Goal: Information Seeking & Learning: Compare options

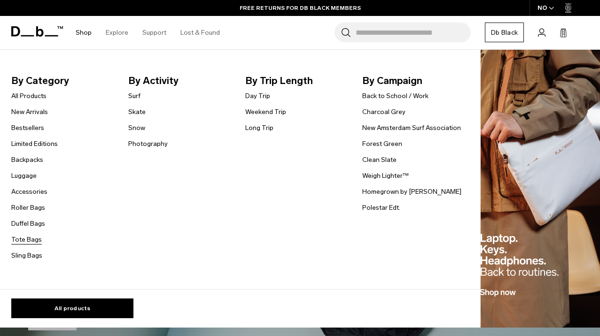
click at [30, 239] on link "Tote Bags" at bounding box center [26, 240] width 31 height 10
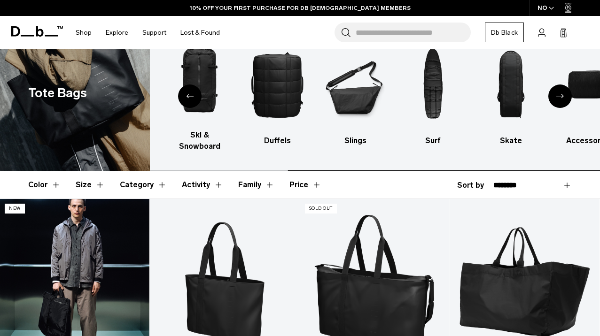
scroll to position [36, 0]
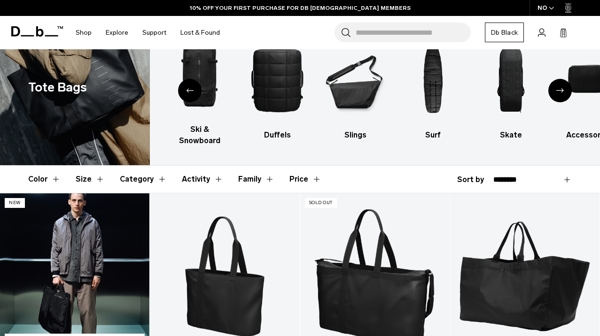
click at [90, 258] on link "Utility Tote 32L" at bounding box center [74, 276] width 149 height 166
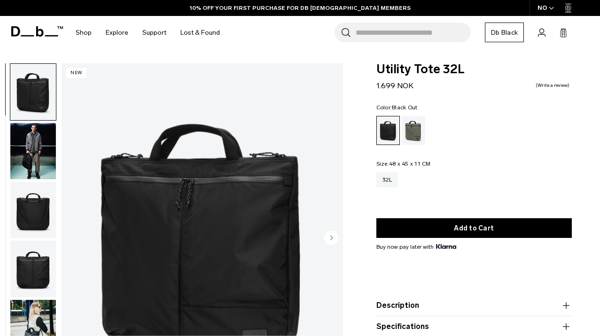
click at [180, 233] on img "1 / 8" at bounding box center [202, 238] width 281 height 351
click at [189, 234] on img "1 / 8" at bounding box center [202, 238] width 281 height 351
click at [0, 0] on img at bounding box center [0, 0] width 0 height 0
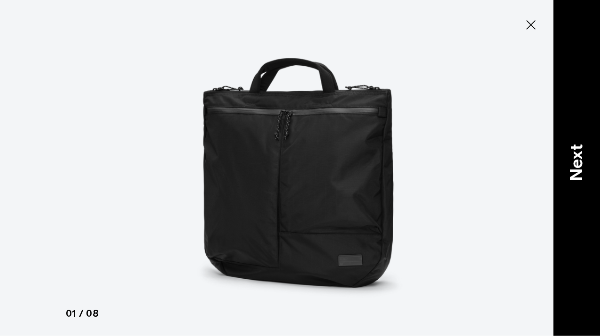
click at [572, 165] on p "Next" at bounding box center [576, 162] width 25 height 37
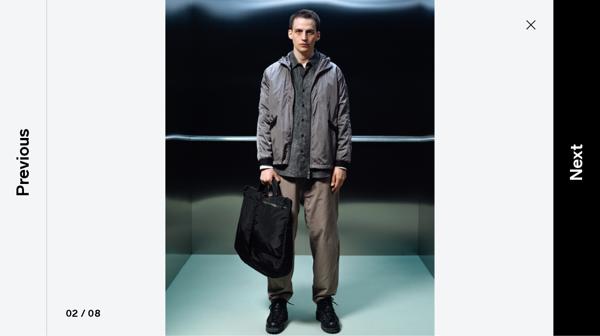
click at [572, 165] on p "Next" at bounding box center [576, 162] width 25 height 37
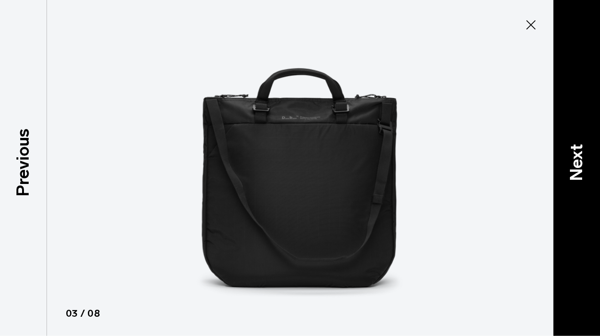
click at [572, 165] on p "Next" at bounding box center [576, 162] width 25 height 37
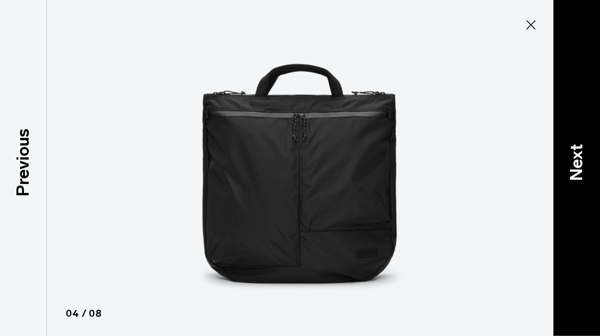
click at [572, 165] on p "Next" at bounding box center [576, 162] width 25 height 37
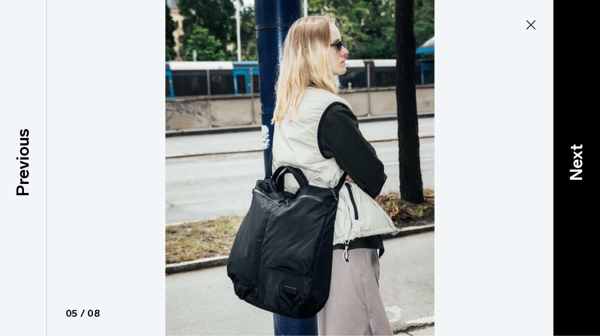
click at [572, 165] on p "Next" at bounding box center [576, 162] width 25 height 37
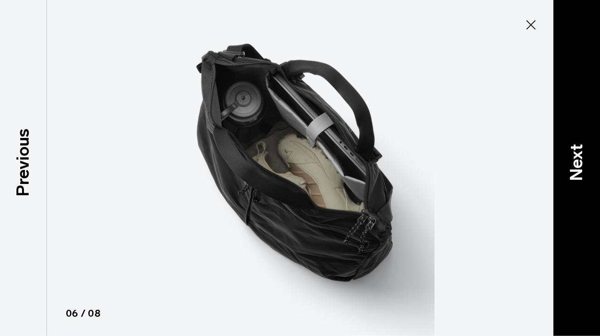
click at [572, 165] on p "Next" at bounding box center [576, 162] width 25 height 37
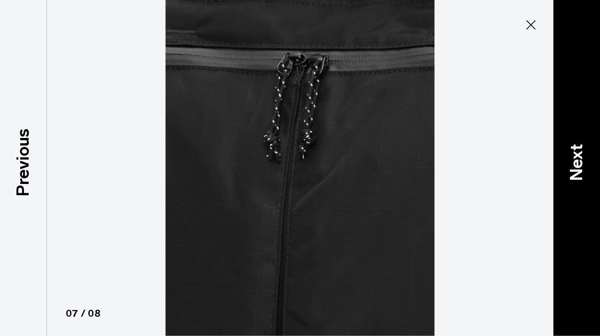
click at [572, 165] on p "Next" at bounding box center [576, 162] width 25 height 37
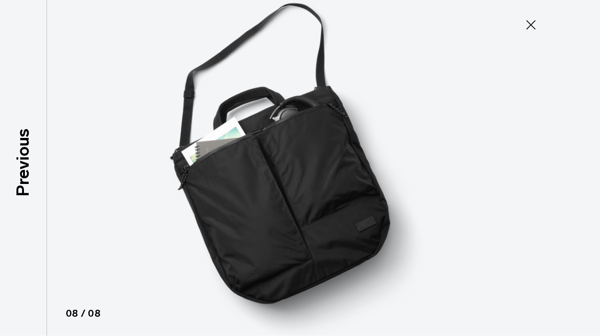
click at [572, 165] on div at bounding box center [300, 168] width 600 height 336
click at [525, 23] on icon at bounding box center [530, 24] width 15 height 15
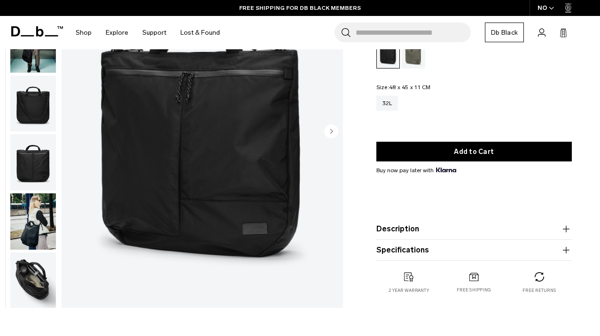
scroll to position [100, 0]
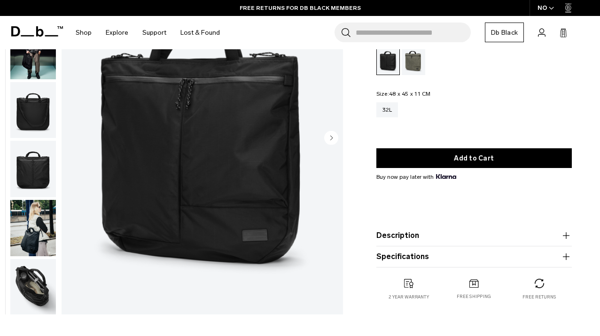
click at [566, 233] on icon "button" at bounding box center [565, 235] width 11 height 11
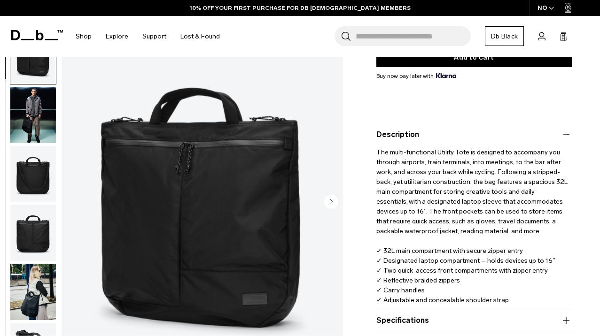
scroll to position [172, 0]
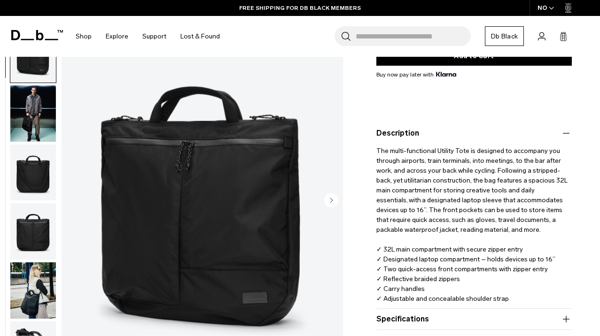
click at [211, 104] on img "1 / 8" at bounding box center [202, 201] width 281 height 351
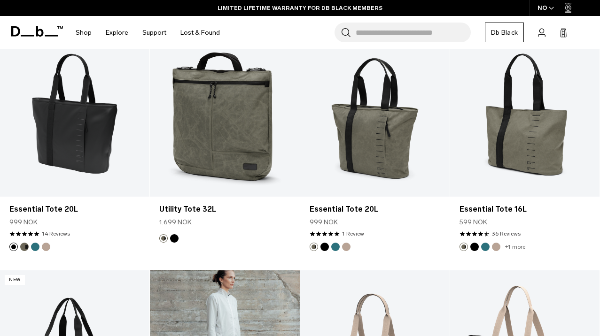
scroll to position [402, 0]
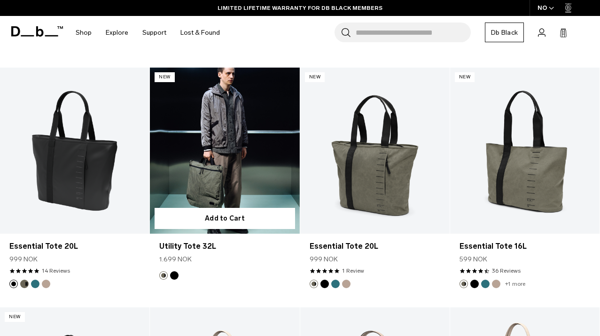
click at [248, 189] on link "Utility Tote 32L" at bounding box center [224, 151] width 149 height 166
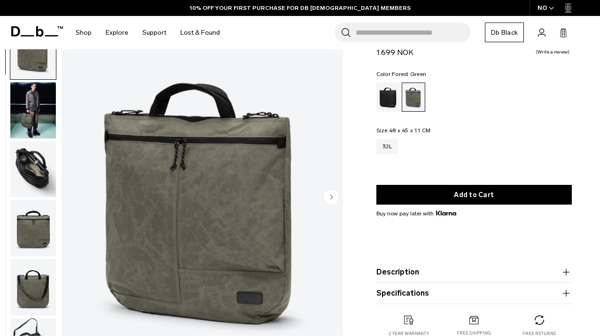
scroll to position [42, 0]
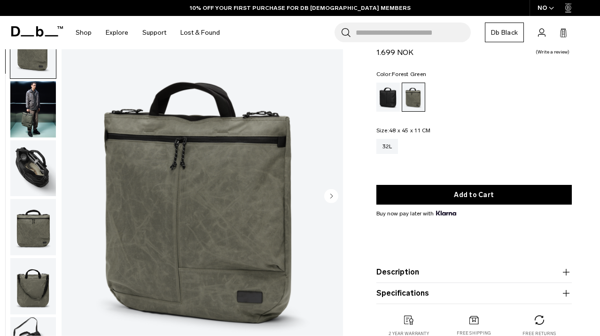
click at [332, 193] on circle "Next slide" at bounding box center [331, 196] width 14 height 14
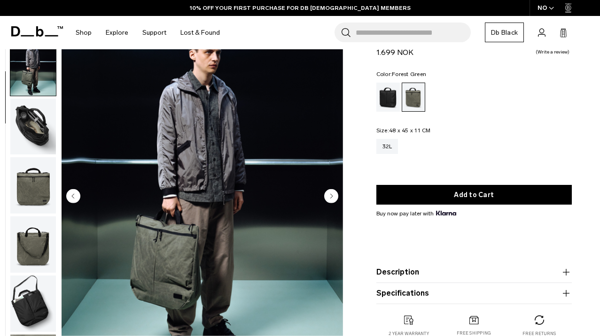
scroll to position [59, 0]
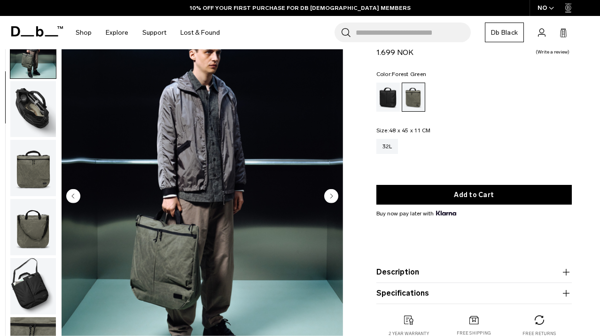
click at [332, 193] on circle "Next slide" at bounding box center [331, 196] width 14 height 14
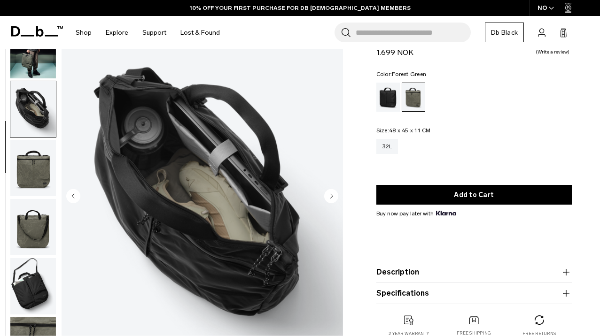
scroll to position [60, 0]
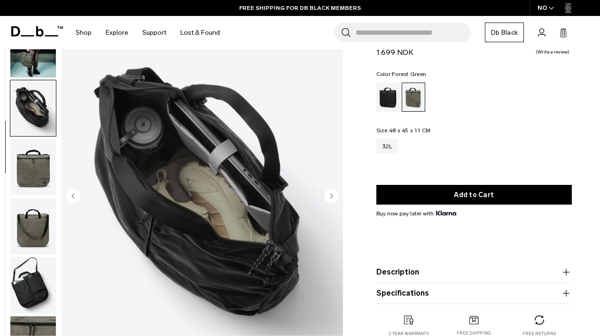
click at [332, 193] on circle "Next slide" at bounding box center [331, 196] width 14 height 14
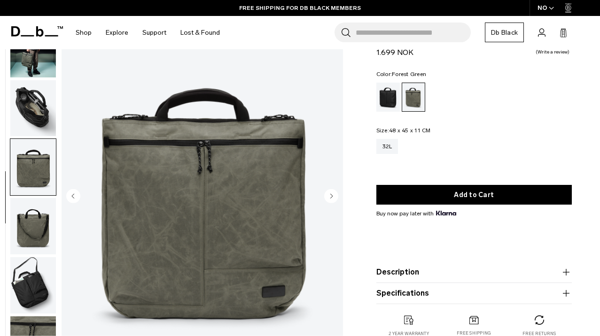
click at [332, 193] on circle "Next slide" at bounding box center [331, 196] width 14 height 14
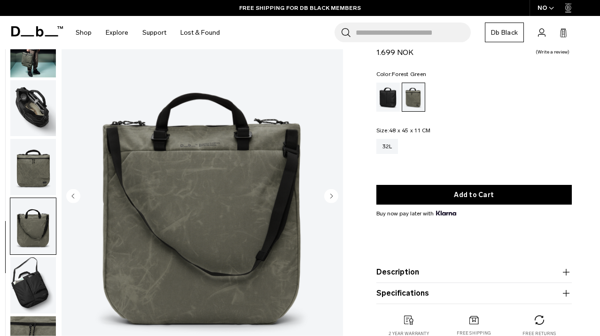
click at [332, 193] on circle "Next slide" at bounding box center [331, 196] width 14 height 14
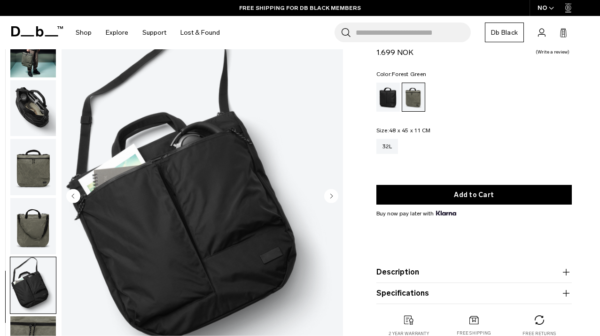
click at [332, 193] on circle "Next slide" at bounding box center [331, 196] width 14 height 14
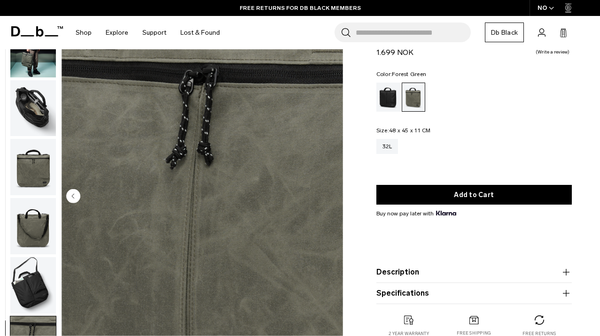
click at [332, 193] on img "7 / 7" at bounding box center [202, 197] width 281 height 351
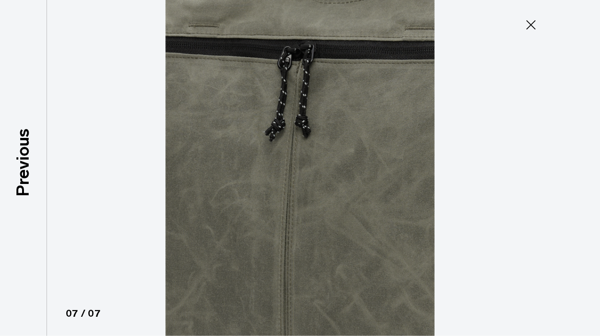
click at [537, 29] on icon at bounding box center [530, 24] width 15 height 15
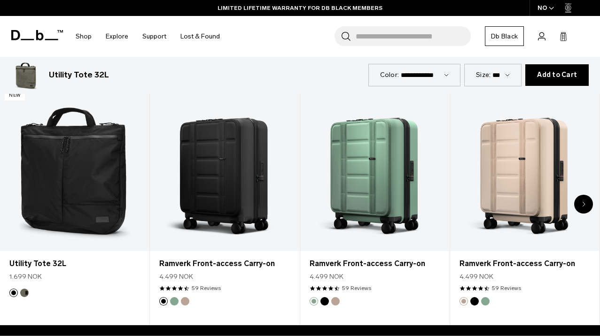
scroll to position [414, 0]
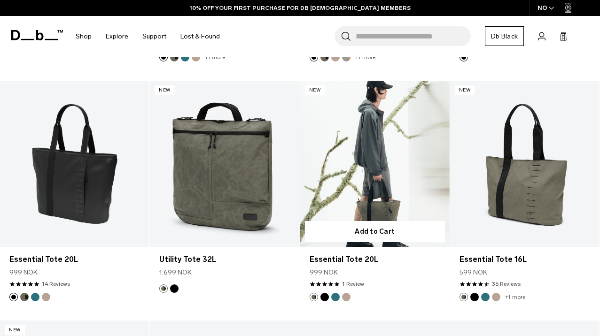
scroll to position [389, 0]
click at [380, 175] on link "Essential Tote 20L" at bounding box center [374, 163] width 149 height 166
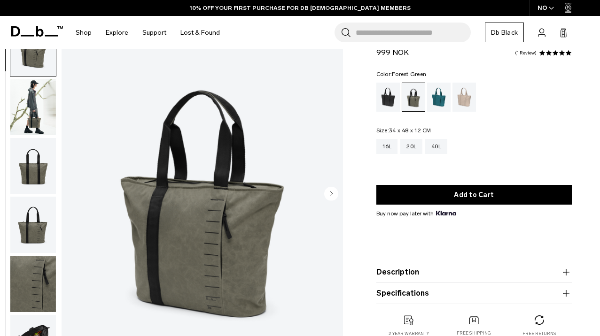
scroll to position [45, 0]
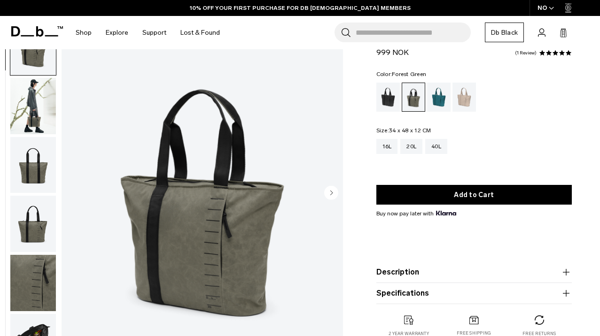
click at [335, 195] on circle "Next slide" at bounding box center [331, 193] width 14 height 14
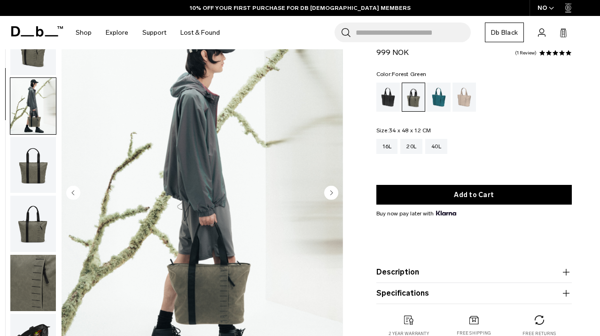
scroll to position [59, 0]
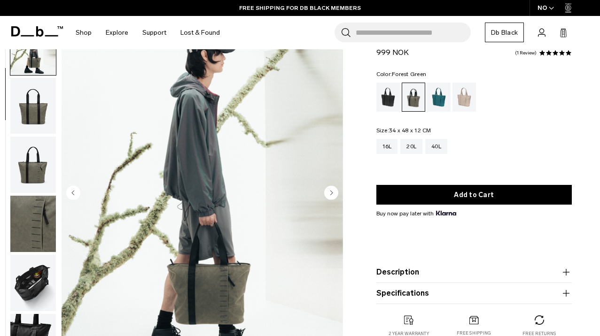
click at [335, 195] on circle "Next slide" at bounding box center [331, 193] width 14 height 14
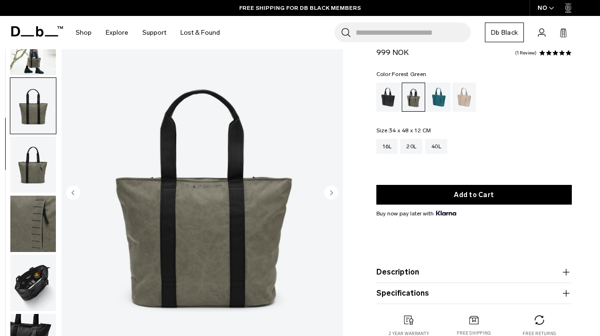
scroll to position [60, 0]
click at [335, 195] on circle "Next slide" at bounding box center [331, 193] width 14 height 14
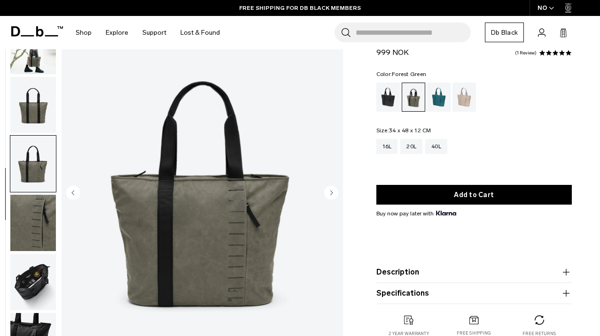
click at [335, 195] on circle "Next slide" at bounding box center [331, 193] width 14 height 14
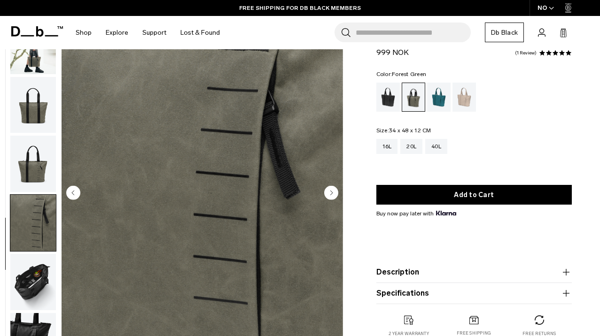
click at [335, 195] on circle "Next slide" at bounding box center [331, 193] width 14 height 14
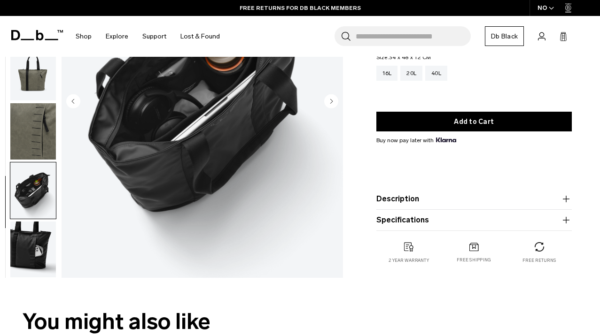
scroll to position [140, 0]
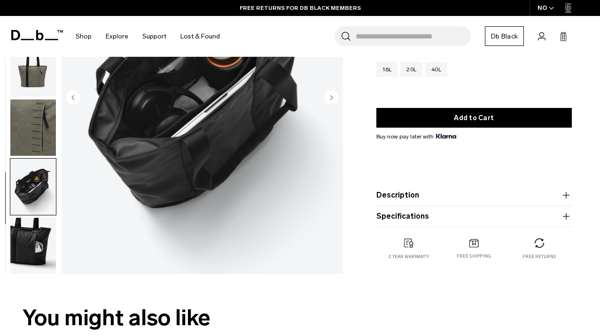
click at [566, 196] on icon "button" at bounding box center [565, 195] width 0 height 7
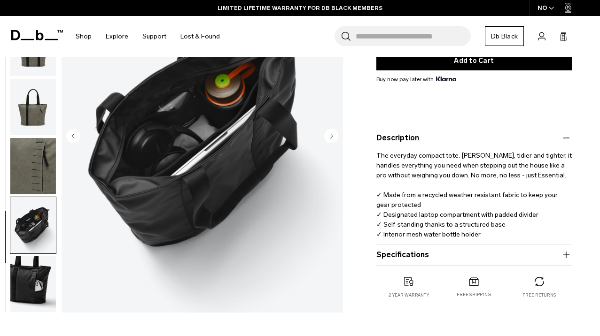
scroll to position [168, 0]
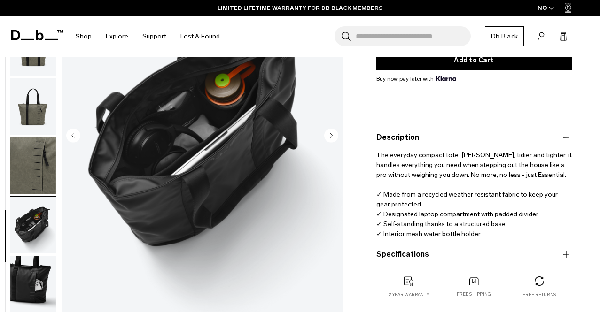
click at [566, 253] on icon "button" at bounding box center [565, 254] width 11 height 11
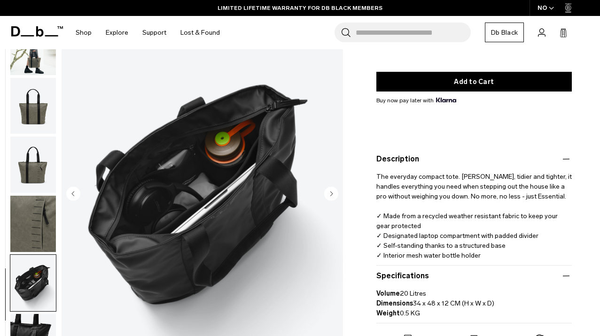
scroll to position [143, 0]
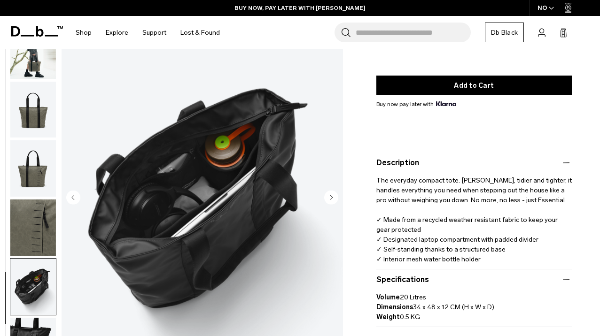
click at [41, 117] on img "button" at bounding box center [33, 109] width 46 height 56
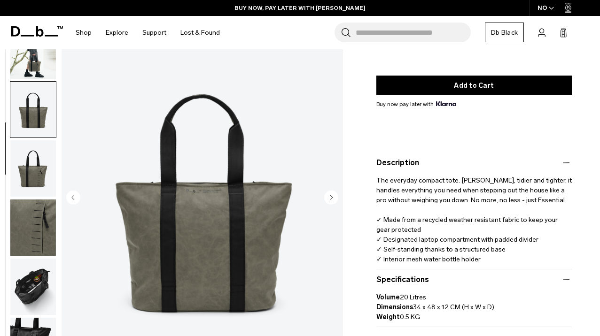
click at [333, 198] on circle "Next slide" at bounding box center [331, 198] width 14 height 14
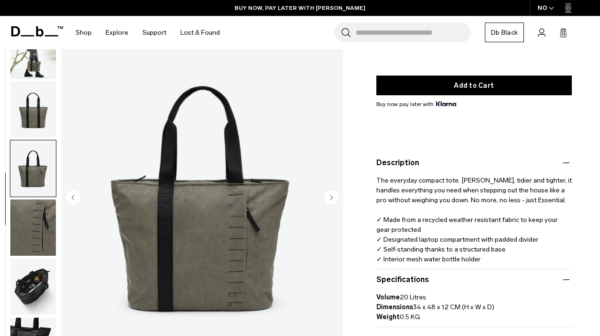
click at [333, 198] on circle "Next slide" at bounding box center [331, 198] width 14 height 14
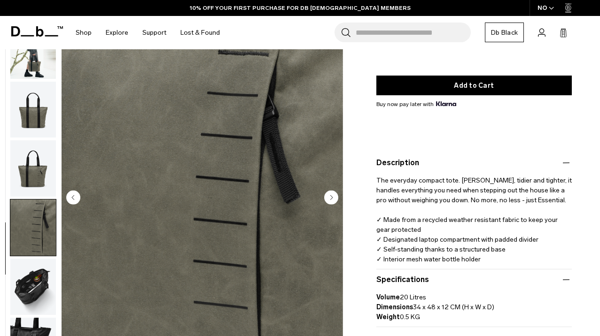
click at [333, 198] on circle "Next slide" at bounding box center [331, 198] width 14 height 14
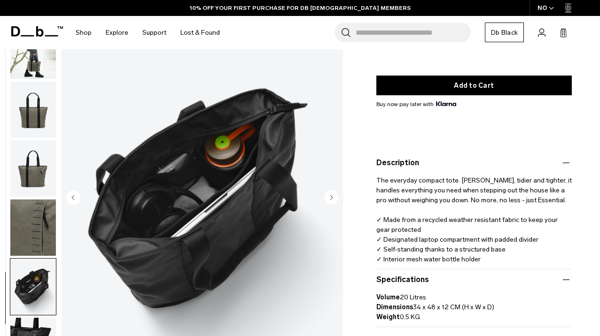
click at [333, 198] on circle "Next slide" at bounding box center [331, 198] width 14 height 14
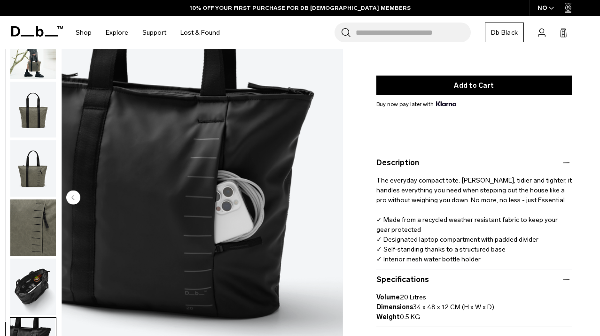
click at [333, 198] on img "7 / 7" at bounding box center [202, 198] width 281 height 351
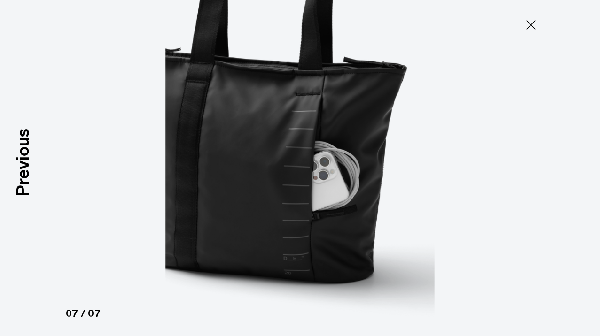
click at [333, 198] on img at bounding box center [300, 168] width 423 height 336
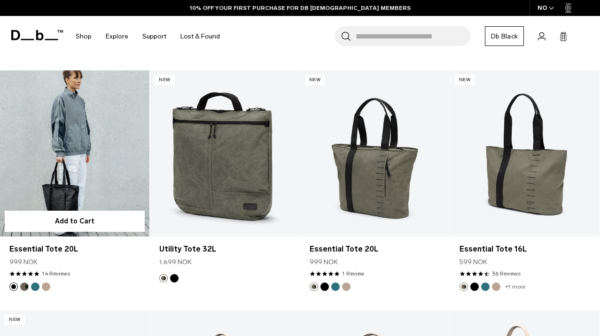
scroll to position [401, 0]
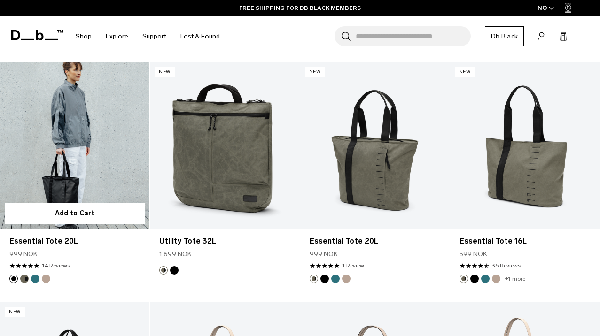
click at [131, 183] on link "Essential Tote 20L" at bounding box center [74, 145] width 149 height 166
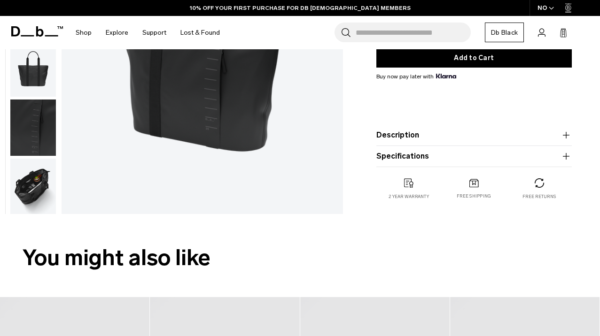
scroll to position [208, 0]
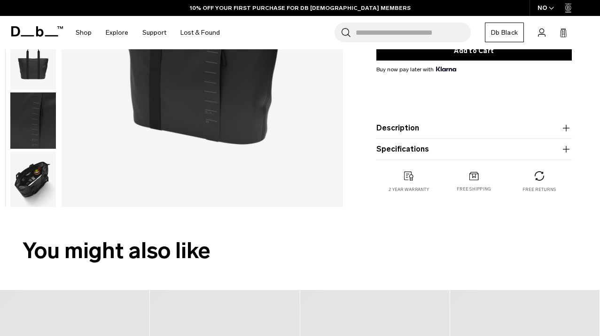
click at [564, 128] on icon "button" at bounding box center [566, 128] width 7 height 0
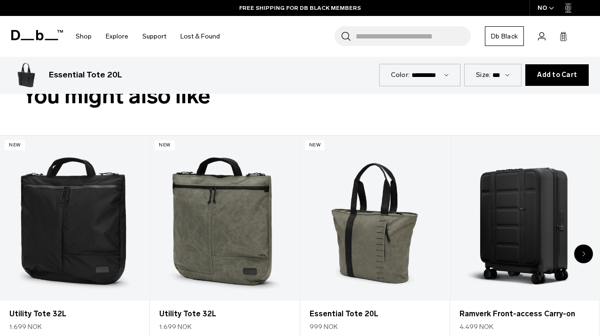
scroll to position [442, 0]
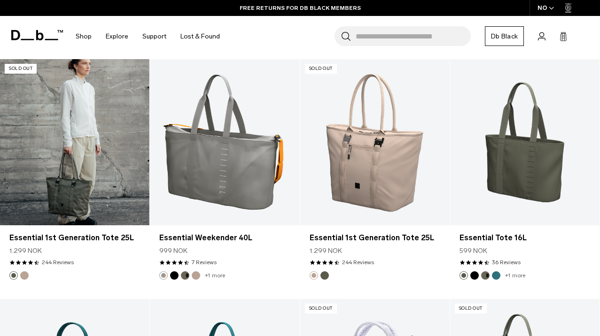
scroll to position [893, 0]
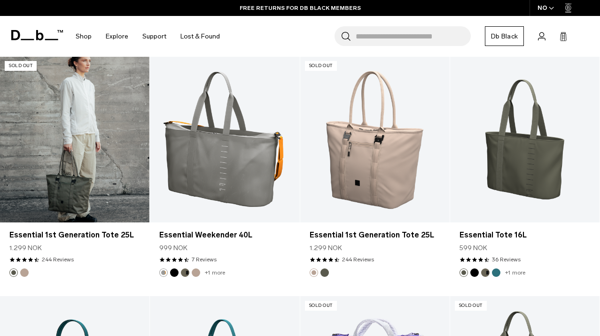
click at [89, 151] on link "Essential 1st Generation Tote 25L" at bounding box center [74, 139] width 149 height 166
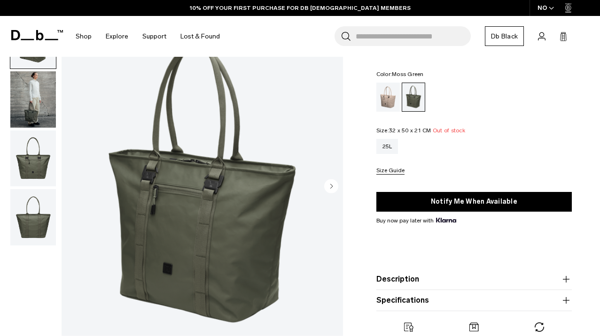
scroll to position [53, 0]
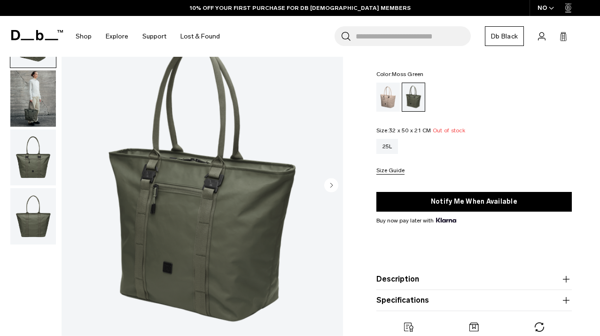
click at [568, 278] on icon "button" at bounding box center [565, 279] width 11 height 11
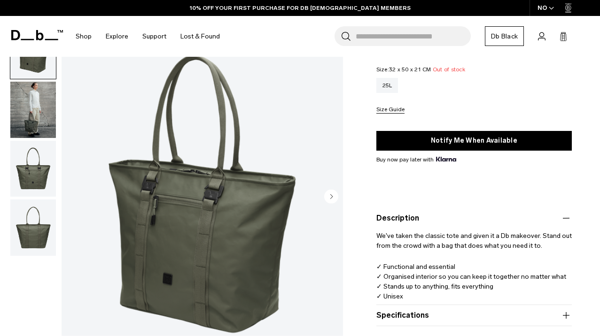
scroll to position [97, 0]
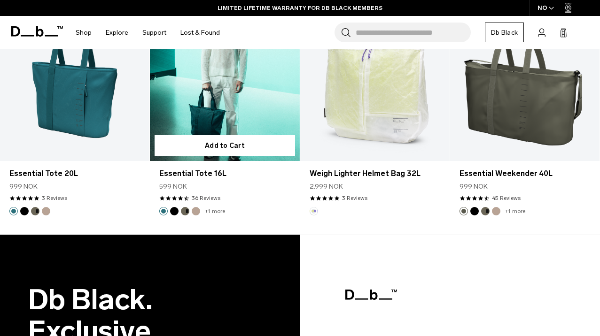
scroll to position [1182, 0]
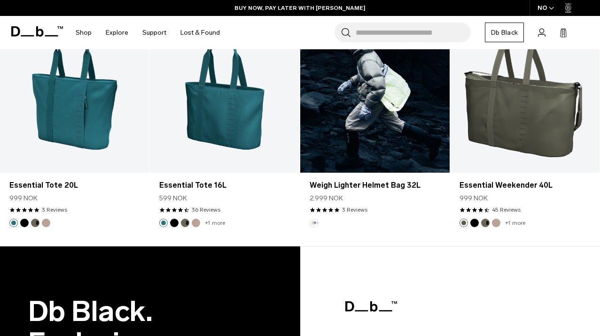
click at [355, 114] on link "Weigh Lighter Helmet Bag 32L" at bounding box center [374, 90] width 149 height 166
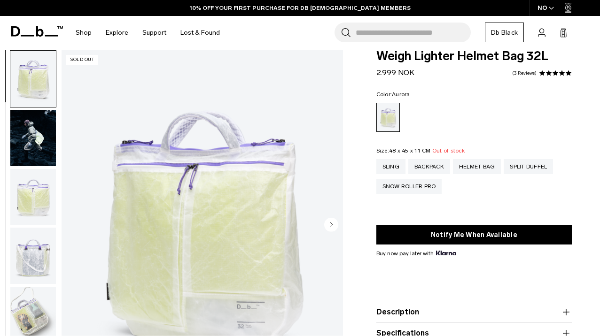
scroll to position [29, 0]
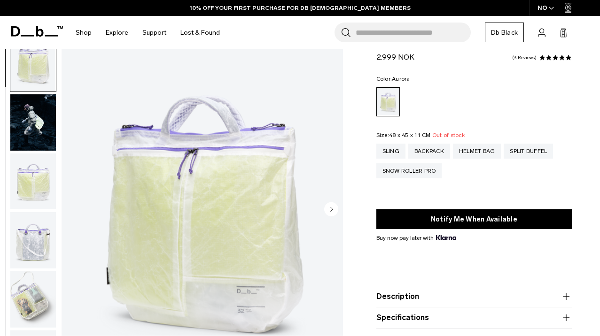
click at [333, 210] on circle "Next slide" at bounding box center [331, 209] width 14 height 14
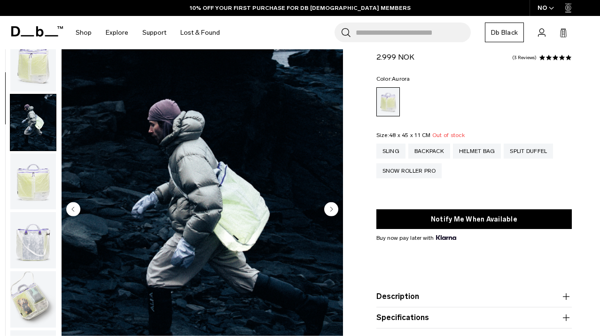
scroll to position [59, 0]
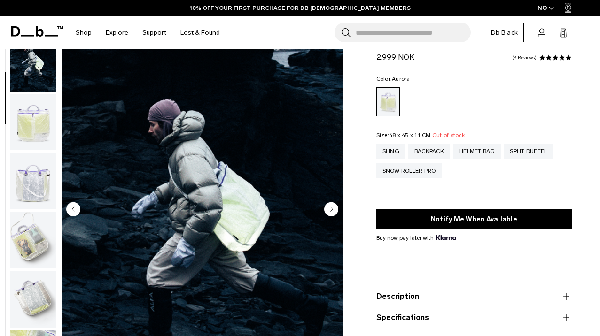
click at [333, 210] on circle "Next slide" at bounding box center [331, 209] width 14 height 14
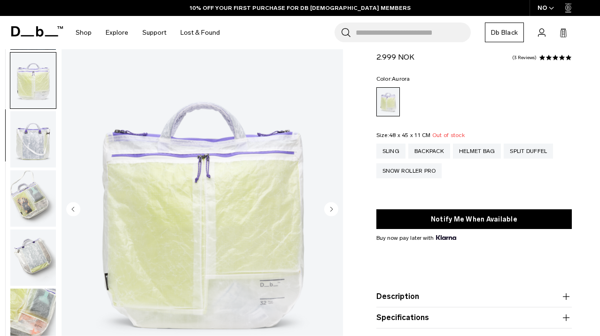
scroll to position [118, 0]
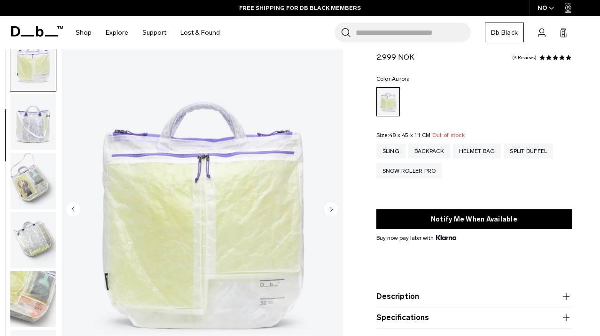
click at [333, 210] on circle "Next slide" at bounding box center [331, 209] width 14 height 14
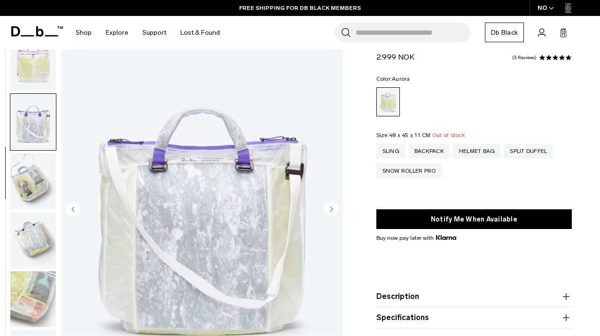
scroll to position [177, 0]
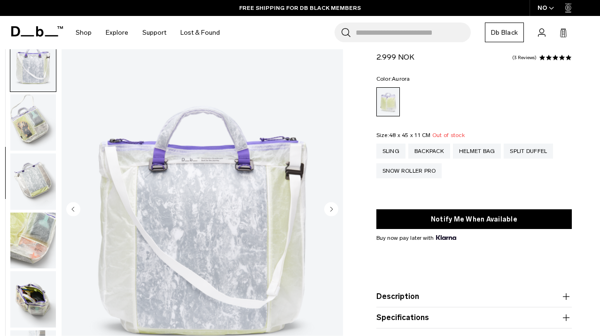
click at [333, 210] on circle "Next slide" at bounding box center [331, 209] width 14 height 14
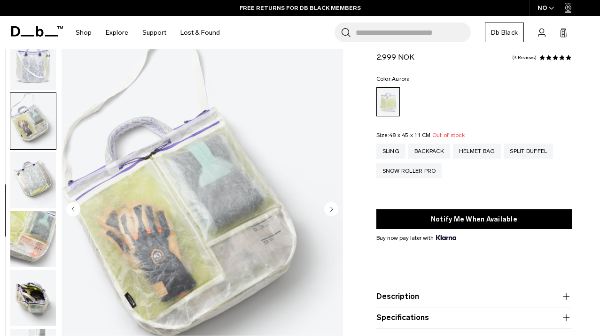
click at [333, 210] on circle "Next slide" at bounding box center [331, 209] width 14 height 14
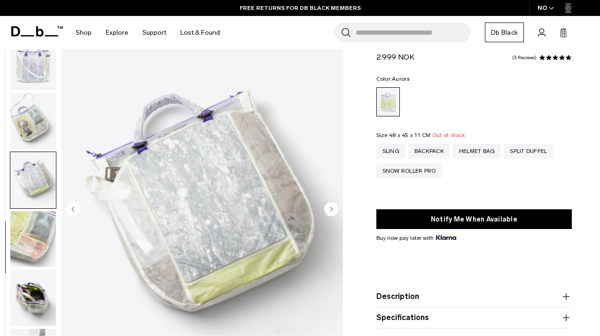
click at [333, 210] on circle "Next slide" at bounding box center [331, 209] width 14 height 14
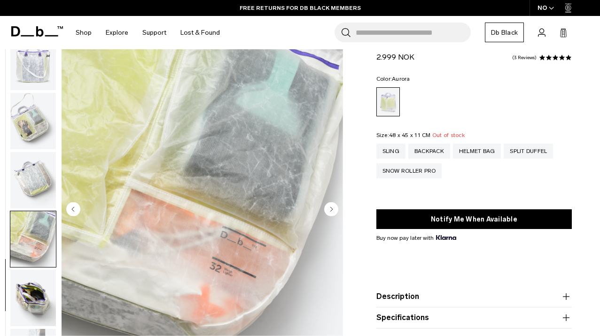
click at [333, 210] on circle "Next slide" at bounding box center [331, 209] width 14 height 14
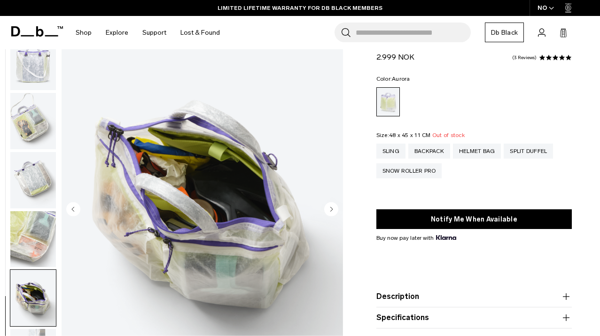
click at [333, 210] on circle "Next slide" at bounding box center [331, 209] width 14 height 14
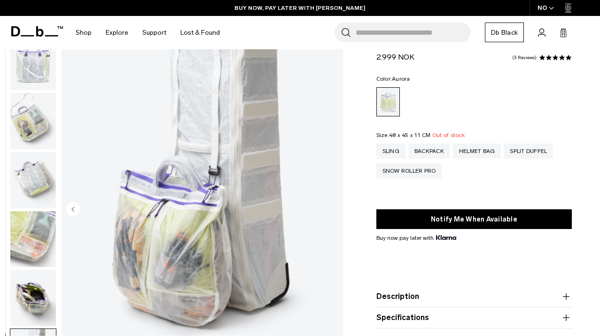
click at [46, 279] on img "button" at bounding box center [33, 298] width 46 height 56
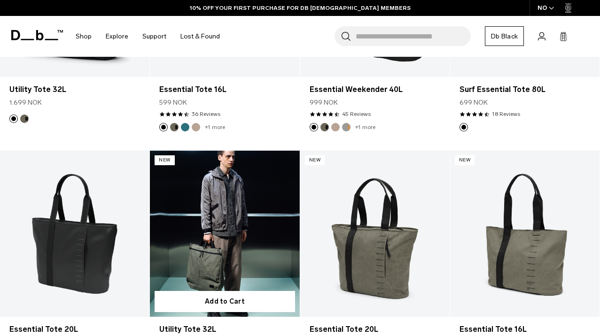
scroll to position [323, 0]
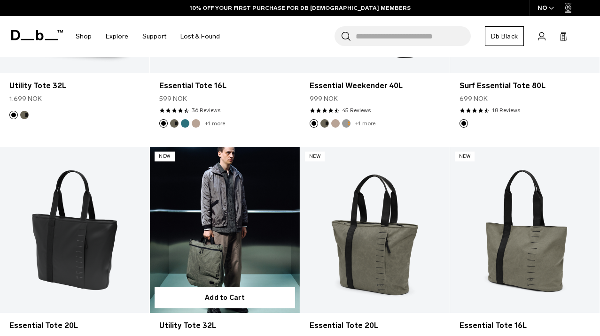
click at [262, 210] on link "Utility Tote 32L" at bounding box center [224, 230] width 149 height 166
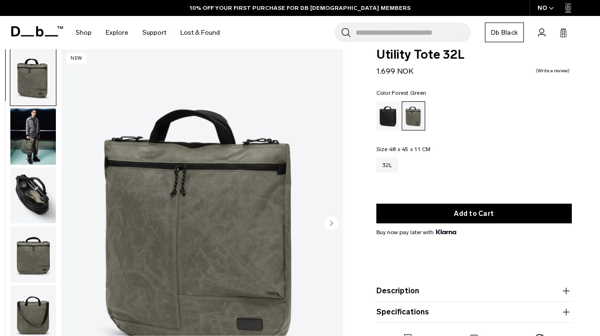
scroll to position [29, 0]
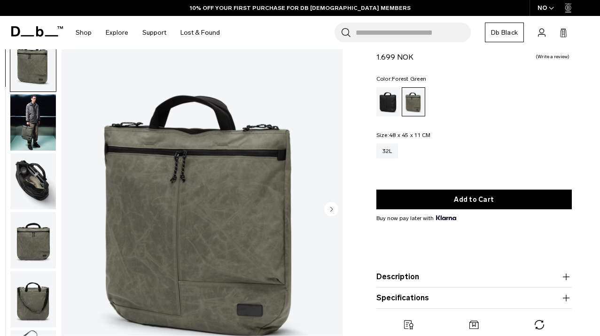
click at [40, 296] on img "button" at bounding box center [33, 299] width 46 height 56
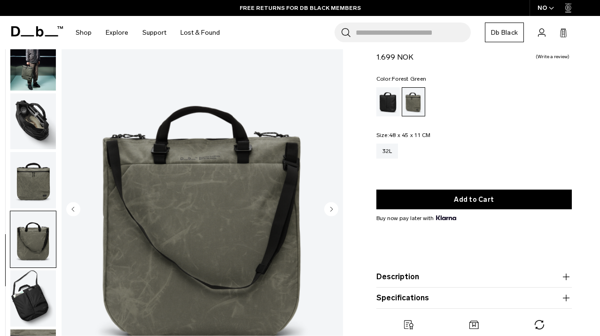
scroll to position [29, 0]
